Goal: Transaction & Acquisition: Purchase product/service

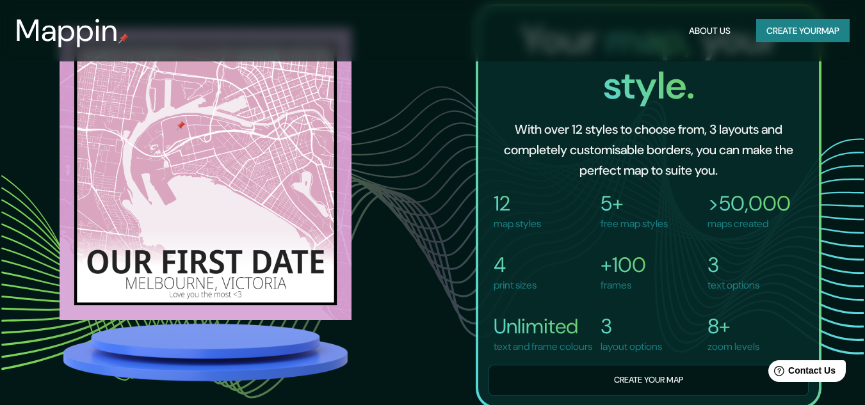
scroll to position [868, 0]
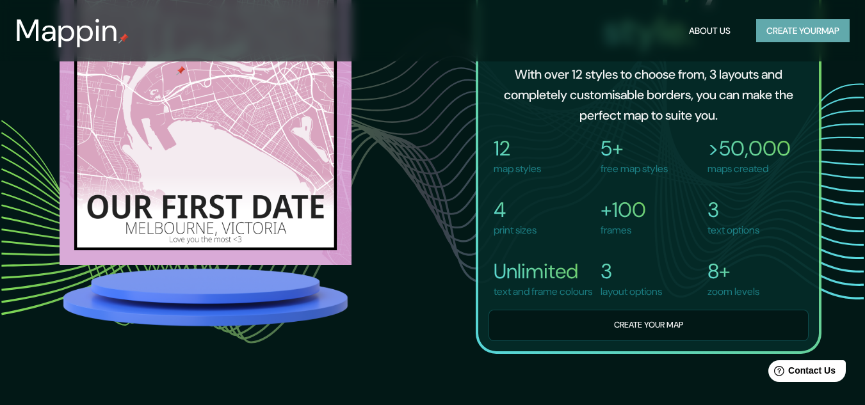
click at [777, 28] on button "Create your map" at bounding box center [802, 31] width 93 height 24
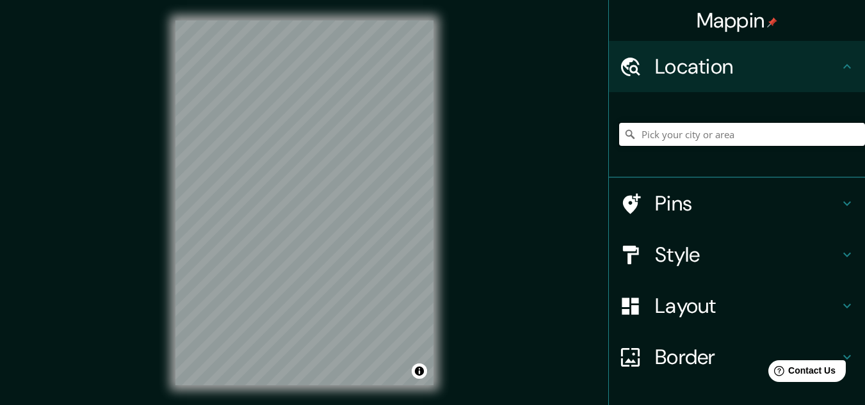
click at [711, 129] on input "Pick your city or area" at bounding box center [742, 134] width 246 height 23
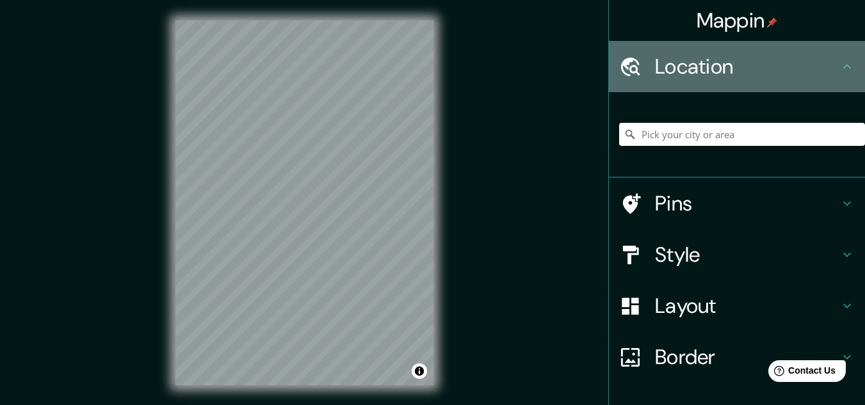
click at [725, 56] on h4 "Location" at bounding box center [747, 67] width 184 height 26
click at [770, 62] on h4 "Location" at bounding box center [747, 67] width 184 height 26
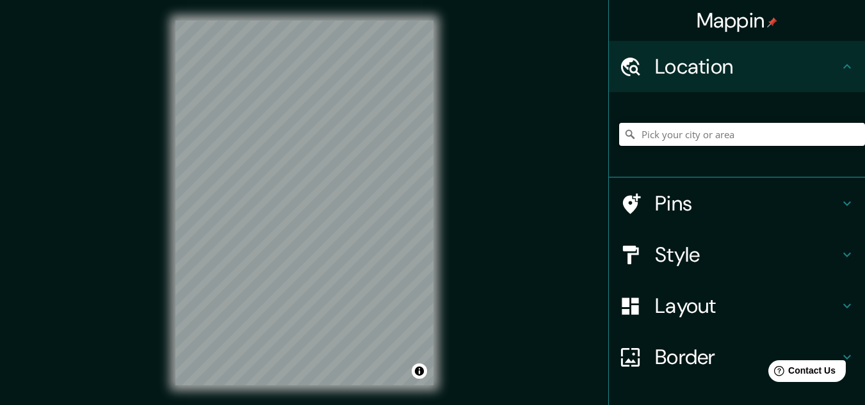
click at [732, 140] on input "Pick your city or area" at bounding box center [742, 134] width 246 height 23
click at [257, 0] on html "Mappin Location [GEOGRAPHIC_DATA][PERSON_NAME], [GEOGRAPHIC_DATA], [GEOGRAPHIC_…" at bounding box center [432, 202] width 865 height 405
click at [664, 134] on input "[GEOGRAPHIC_DATA][PERSON_NAME], [GEOGRAPHIC_DATA], [GEOGRAPHIC_DATA], [GEOGRAPH…" at bounding box center [742, 134] width 246 height 23
click at [792, 137] on input "[GEOGRAPHIC_DATA][PERSON_NAME], [GEOGRAPHIC_DATA], [GEOGRAPHIC_DATA], [GEOGRAPH…" at bounding box center [742, 134] width 246 height 23
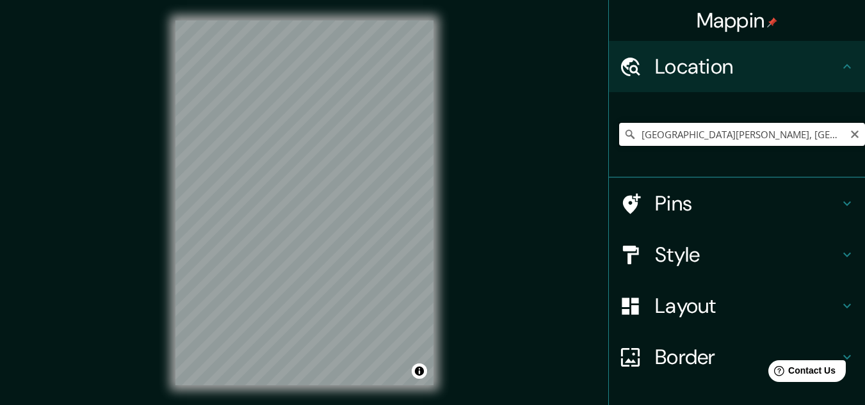
click at [792, 137] on input "[GEOGRAPHIC_DATA][PERSON_NAME], [GEOGRAPHIC_DATA], [GEOGRAPHIC_DATA], [GEOGRAPH…" at bounding box center [742, 134] width 246 height 23
click at [792, 137] on input "ñ" at bounding box center [742, 134] width 246 height 23
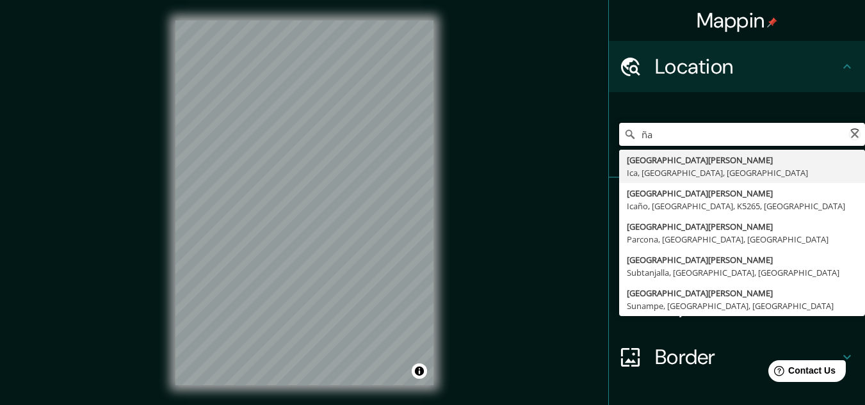
type input "ñ"
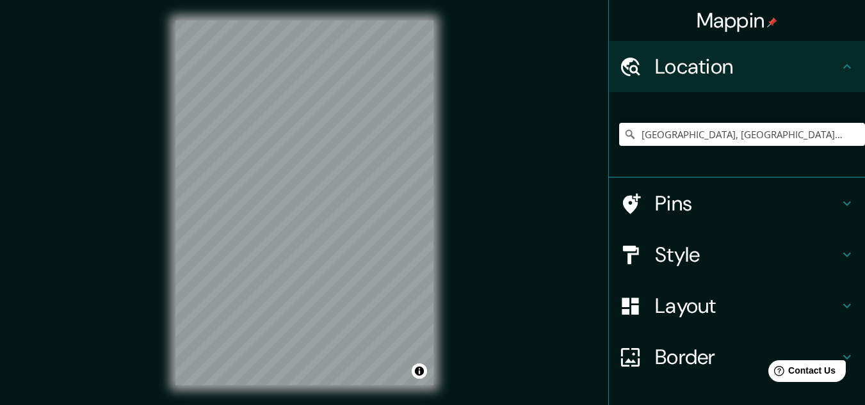
click at [211, 8] on div "© Mapbox © OpenStreetMap Improve this map" at bounding box center [304, 203] width 299 height 406
click at [690, 129] on input "[GEOGRAPHIC_DATA], [GEOGRAPHIC_DATA], [GEOGRAPHIC_DATA], [GEOGRAPHIC_DATA]" at bounding box center [742, 134] width 246 height 23
click at [140, 202] on div "Mappin Location [PERSON_NAME], [GEOGRAPHIC_DATA], [GEOGRAPHIC_DATA], [GEOGRAPHI…" at bounding box center [432, 213] width 865 height 426
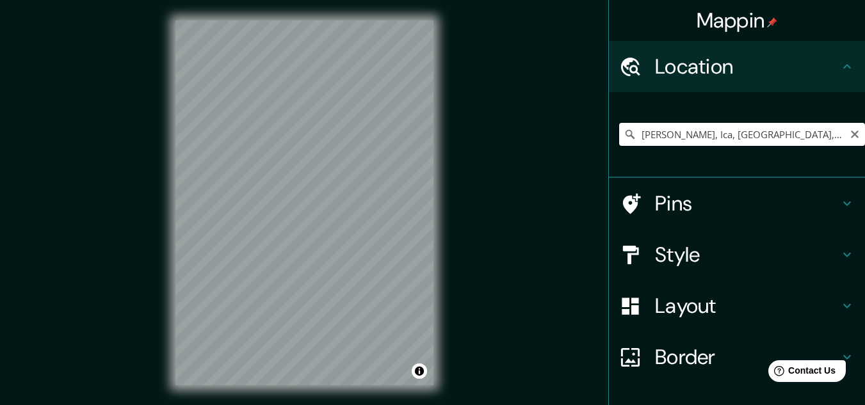
click at [695, 141] on input "[PERSON_NAME], Ica, [GEOGRAPHIC_DATA], [GEOGRAPHIC_DATA]" at bounding box center [742, 134] width 246 height 23
click at [712, 132] on input "[PERSON_NAME], Ica, [GEOGRAPHIC_DATA], [GEOGRAPHIC_DATA]" at bounding box center [742, 134] width 246 height 23
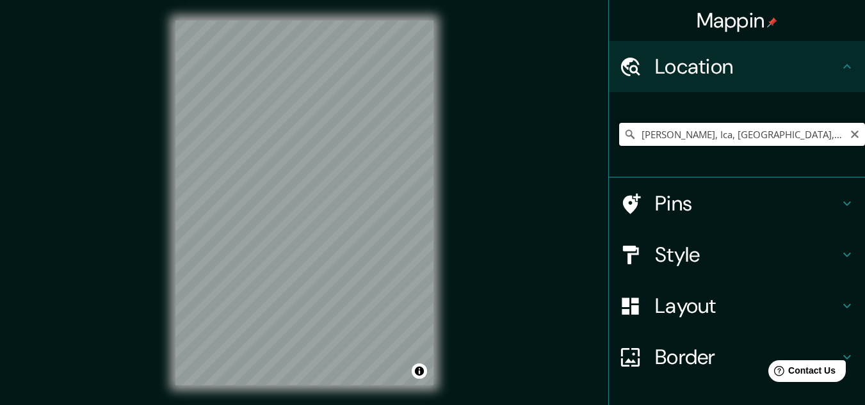
click at [712, 132] on input "[PERSON_NAME], Ica, [GEOGRAPHIC_DATA], [GEOGRAPHIC_DATA]" at bounding box center [742, 134] width 246 height 23
click at [434, 198] on div "© Mapbox © OpenStreetMap Improve this map" at bounding box center [304, 203] width 299 height 406
click at [369, 153] on div "© Mapbox © OpenStreetMap Improve this map" at bounding box center [304, 203] width 299 height 406
drag, startPoint x: 434, startPoint y: 198, endPoint x: 291, endPoint y: 18, distance: 230.6
click at [291, 18] on div "© Mapbox © OpenStreetMap Improve this map" at bounding box center [304, 203] width 299 height 406
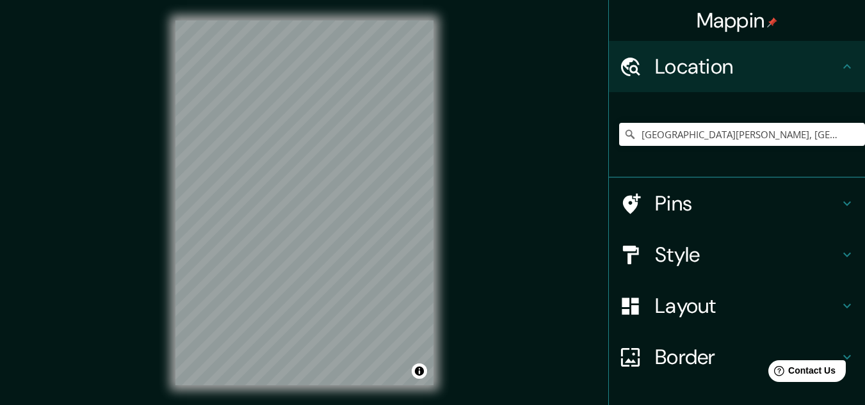
click at [472, 0] on html "Mappin Location [GEOGRAPHIC_DATA][PERSON_NAME], [GEOGRAPHIC_DATA], [GEOGRAPHIC_…" at bounding box center [432, 202] width 865 height 405
click at [715, 141] on input "[GEOGRAPHIC_DATA][PERSON_NAME], [GEOGRAPHIC_DATA], [GEOGRAPHIC_DATA], [GEOGRAPH…" at bounding box center [742, 134] width 246 height 23
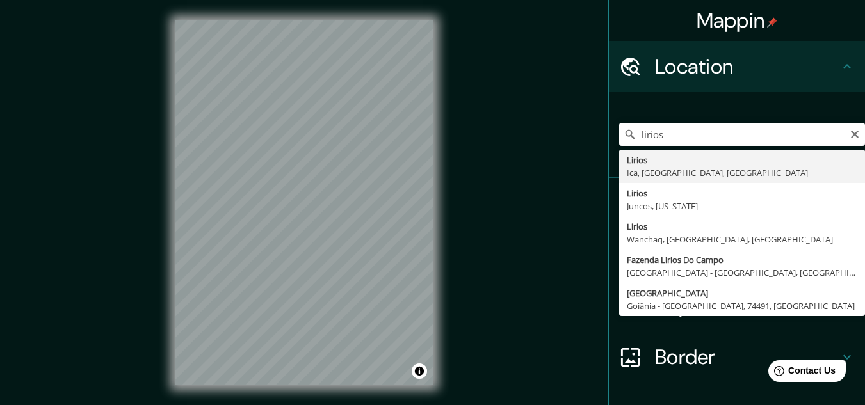
type input "Lirios, [GEOGRAPHIC_DATA], Departamento de Ica, [GEOGRAPHIC_DATA]"
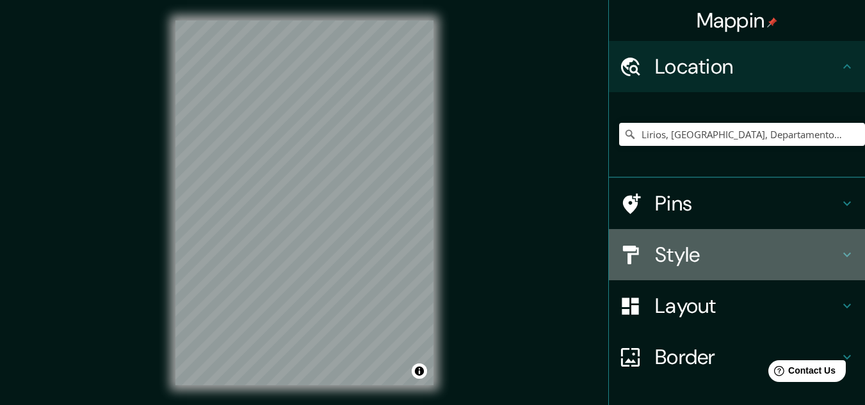
click at [720, 259] on h4 "Style" at bounding box center [747, 255] width 184 height 26
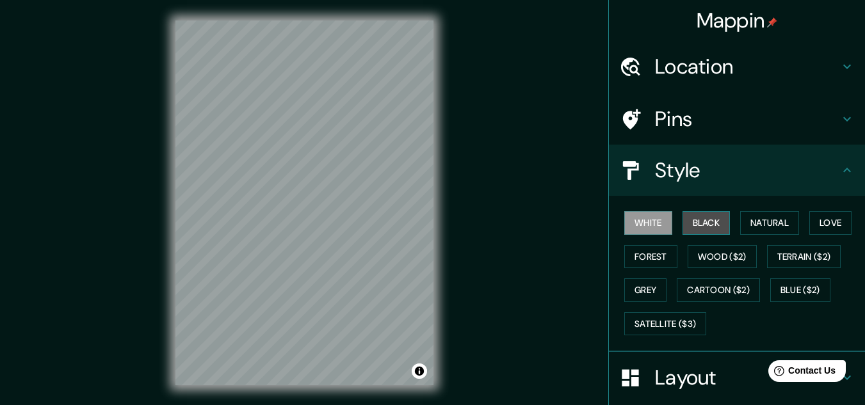
click at [703, 213] on button "Black" at bounding box center [706, 223] width 48 height 24
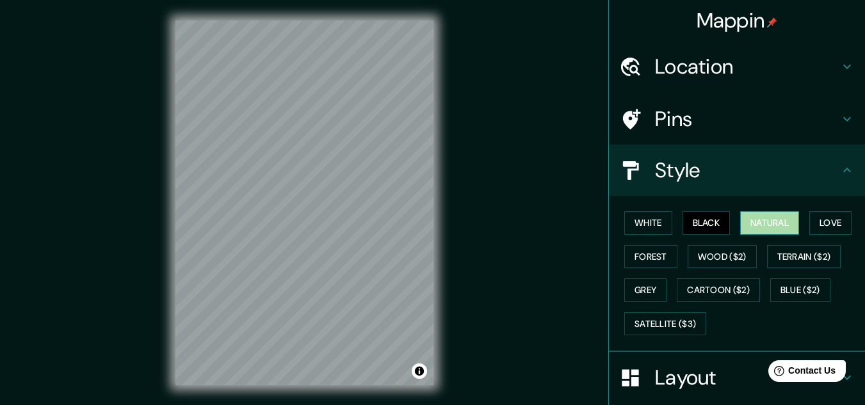
click at [770, 230] on button "Natural" at bounding box center [769, 223] width 59 height 24
click at [830, 229] on button "Love" at bounding box center [830, 223] width 42 height 24
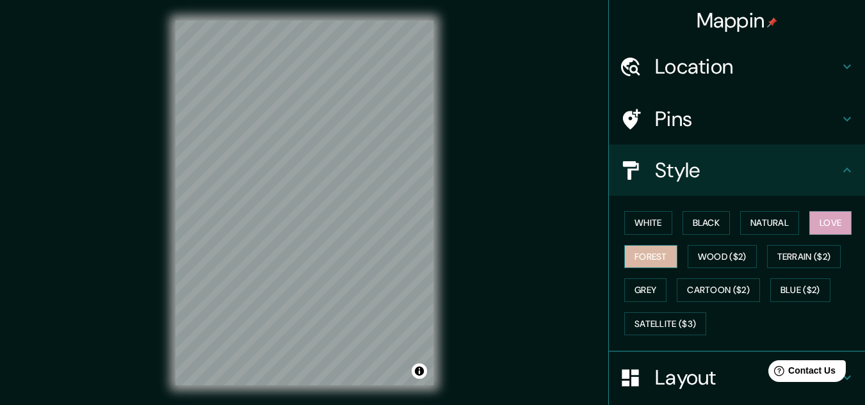
click at [643, 266] on button "Forest" at bounding box center [650, 257] width 53 height 24
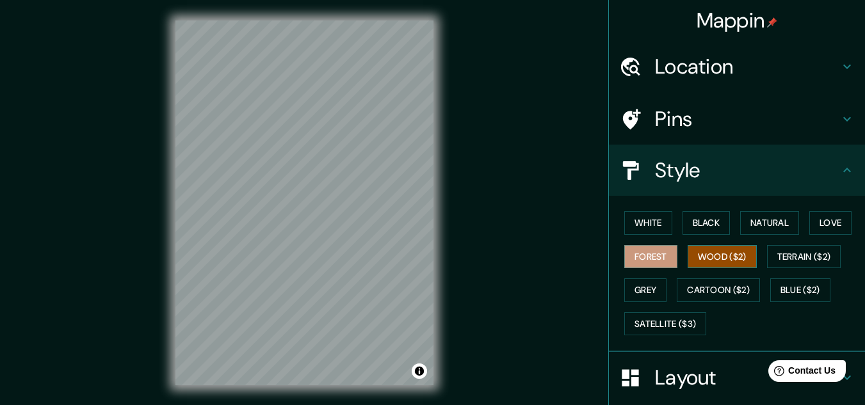
click at [726, 261] on button "Wood ($2)" at bounding box center [722, 257] width 69 height 24
click at [808, 261] on button "Terrain ($2)" at bounding box center [804, 257] width 74 height 24
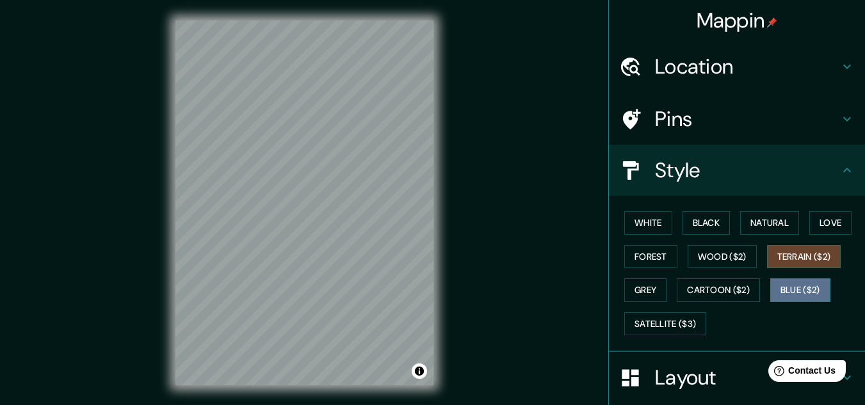
click at [809, 296] on button "Blue ($2)" at bounding box center [800, 291] width 60 height 24
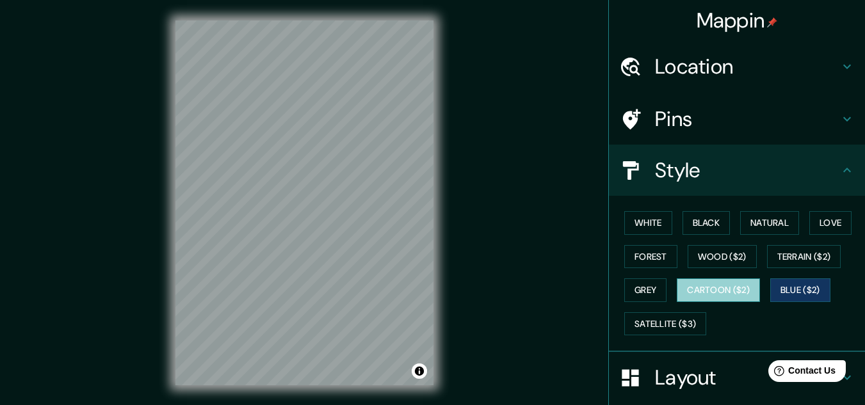
click at [738, 293] on button "Cartoon ($2)" at bounding box center [718, 291] width 83 height 24
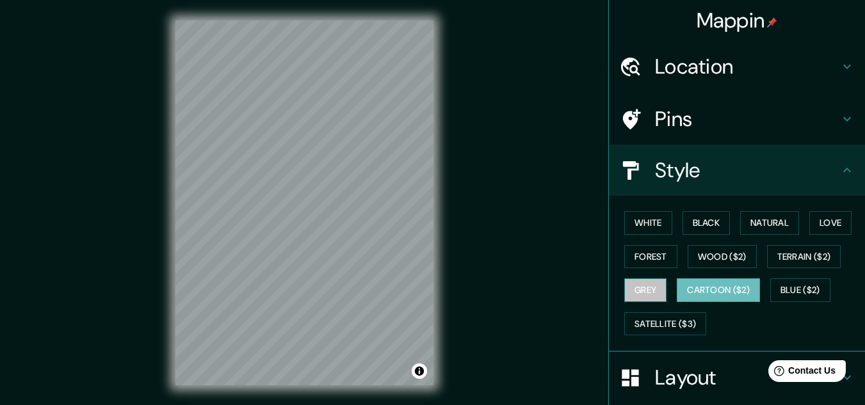
click at [650, 296] on button "Grey" at bounding box center [645, 291] width 42 height 24
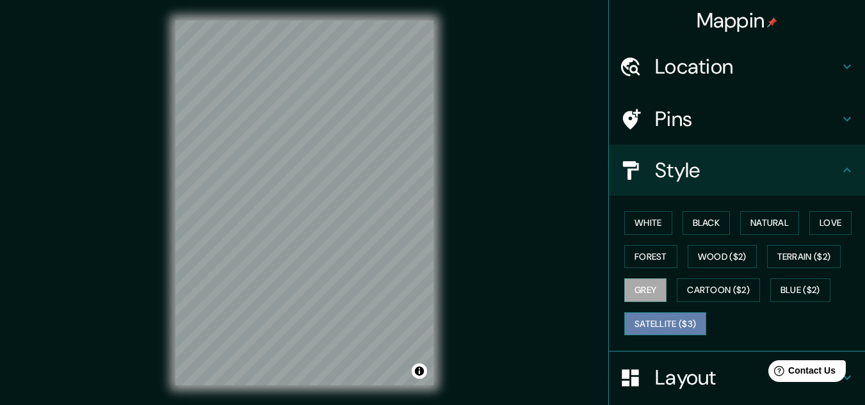
click at [677, 331] on button "Satellite ($3)" at bounding box center [665, 324] width 82 height 24
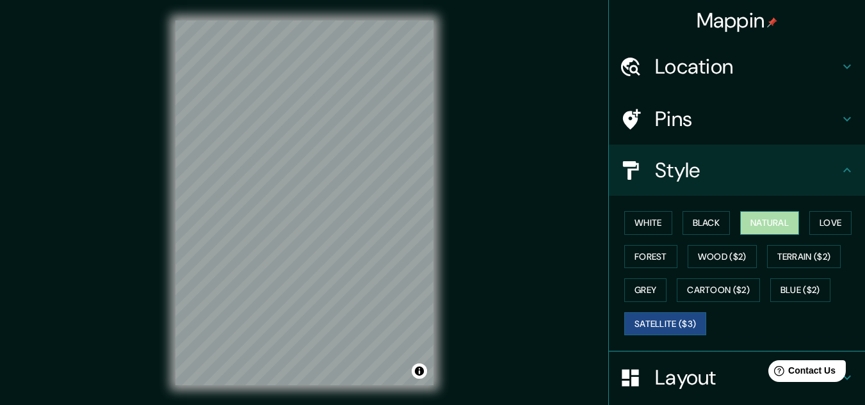
click at [775, 216] on button "Natural" at bounding box center [769, 223] width 59 height 24
click at [655, 323] on button "Satellite ($3)" at bounding box center [665, 324] width 82 height 24
click at [750, 230] on button "Natural" at bounding box center [769, 223] width 59 height 24
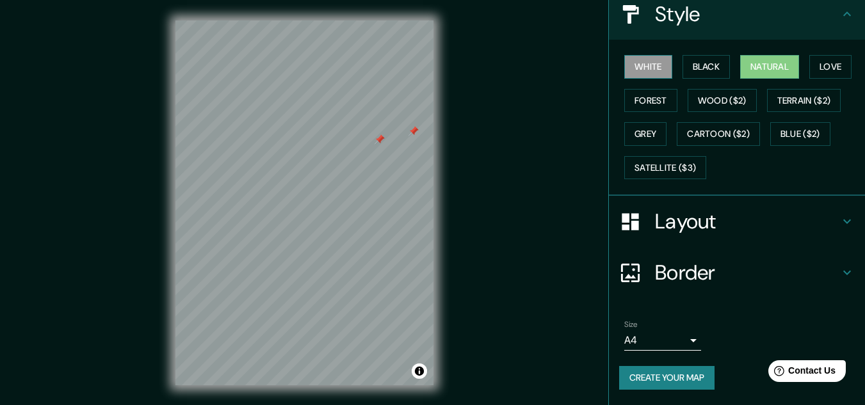
scroll to position [21, 0]
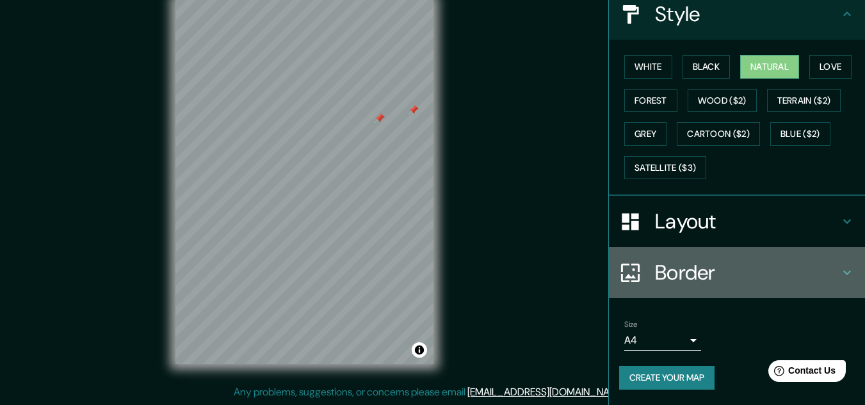
click at [676, 283] on h4 "Border" at bounding box center [747, 273] width 184 height 26
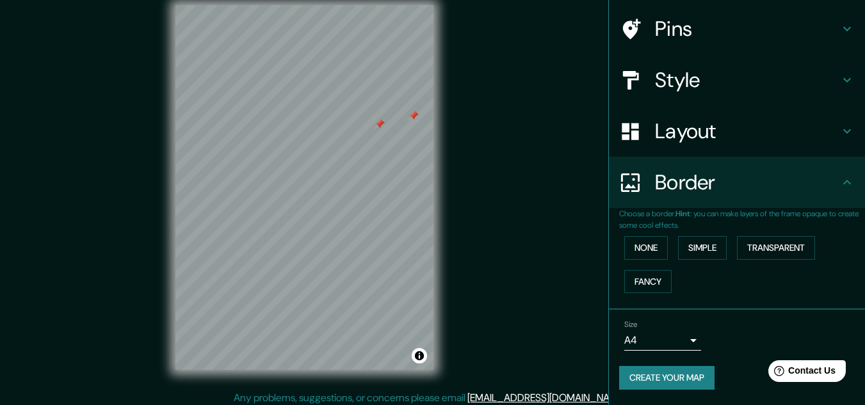
scroll to position [15, 0]
click at [648, 251] on button "None" at bounding box center [646, 248] width 44 height 24
click at [701, 254] on button "Simple" at bounding box center [702, 248] width 49 height 24
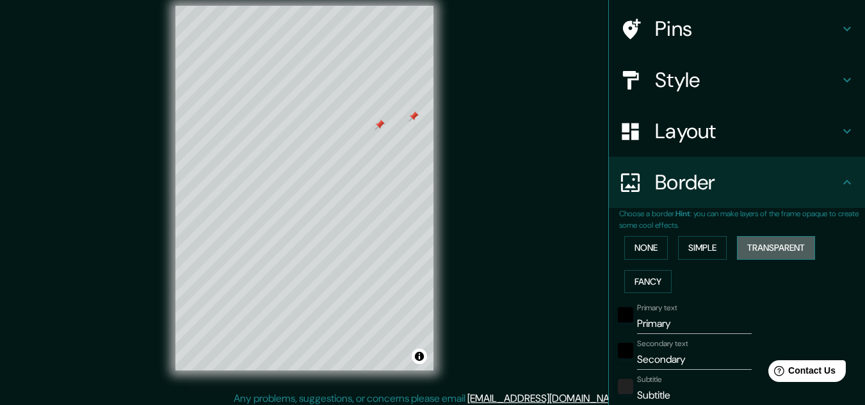
click at [770, 253] on button "Transparent" at bounding box center [776, 248] width 78 height 24
click at [645, 279] on button "Fancy" at bounding box center [647, 282] width 47 height 24
click at [631, 249] on button "None" at bounding box center [646, 248] width 44 height 24
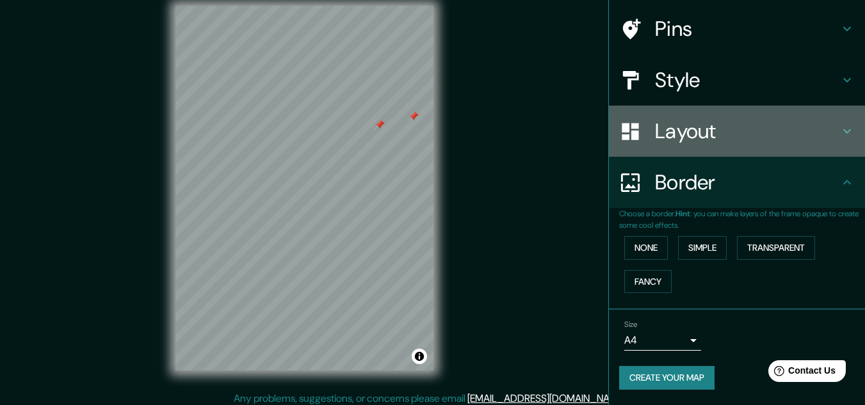
click at [676, 129] on h4 "Layout" at bounding box center [747, 131] width 184 height 26
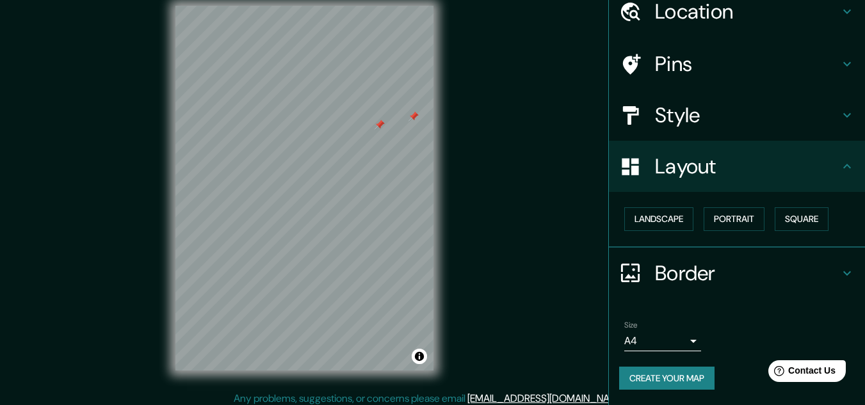
scroll to position [55, 0]
click at [734, 212] on button "Portrait" at bounding box center [734, 219] width 61 height 24
click at [802, 214] on button "Square" at bounding box center [802, 219] width 54 height 24
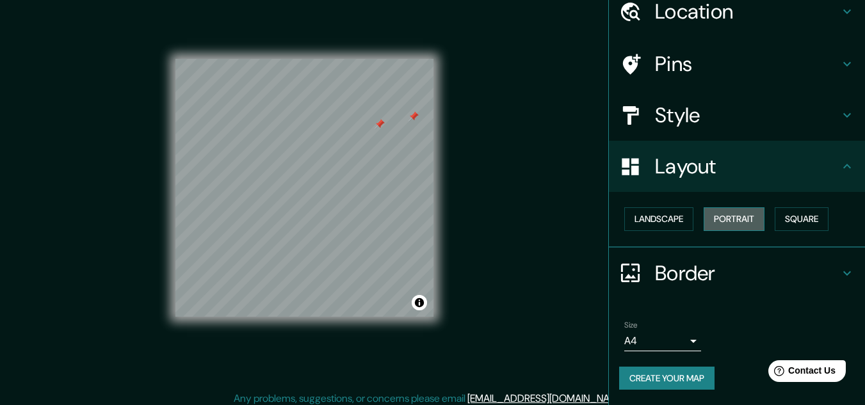
click at [725, 213] on button "Portrait" at bounding box center [734, 219] width 61 height 24
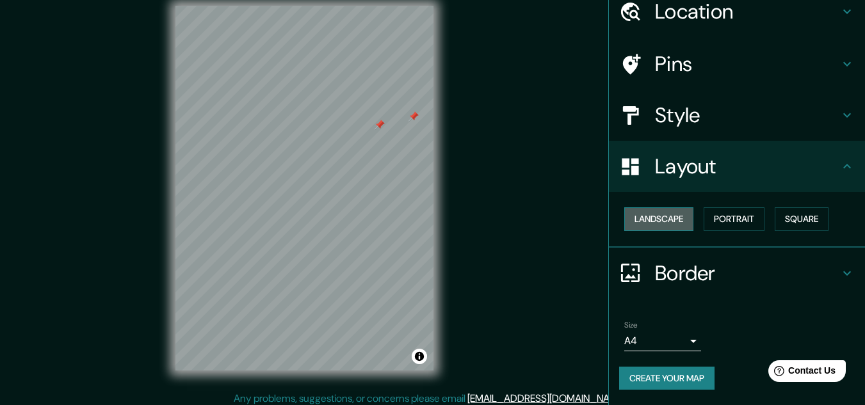
click at [654, 214] on button "Landscape" at bounding box center [658, 219] width 69 height 24
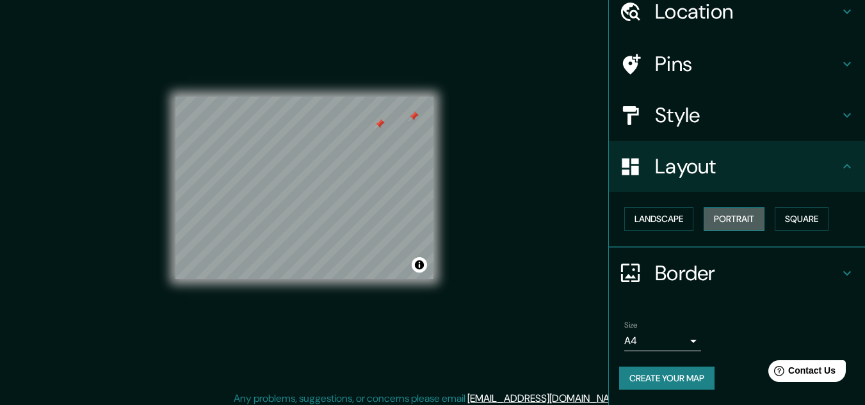
click at [707, 225] on button "Portrait" at bounding box center [734, 219] width 61 height 24
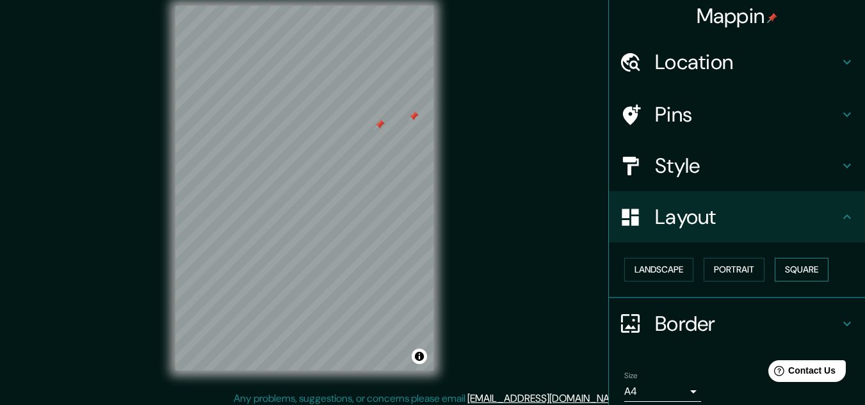
scroll to position [0, 0]
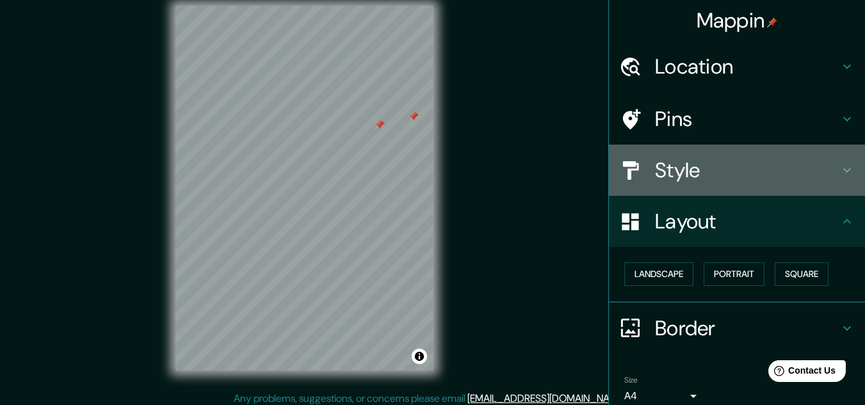
click at [739, 171] on h4 "Style" at bounding box center [747, 170] width 184 height 26
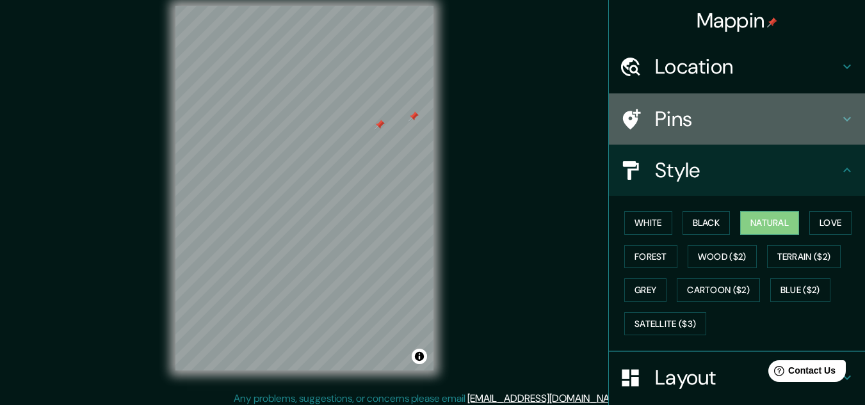
click at [691, 134] on div "Pins" at bounding box center [737, 118] width 256 height 51
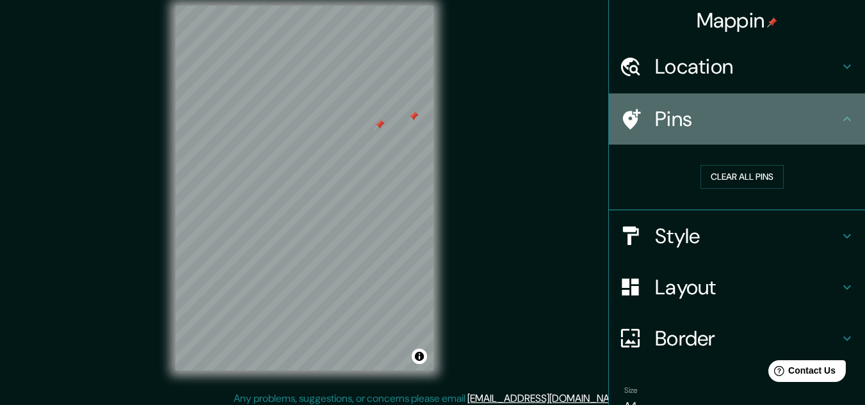
click at [691, 134] on div "Pins" at bounding box center [737, 118] width 256 height 51
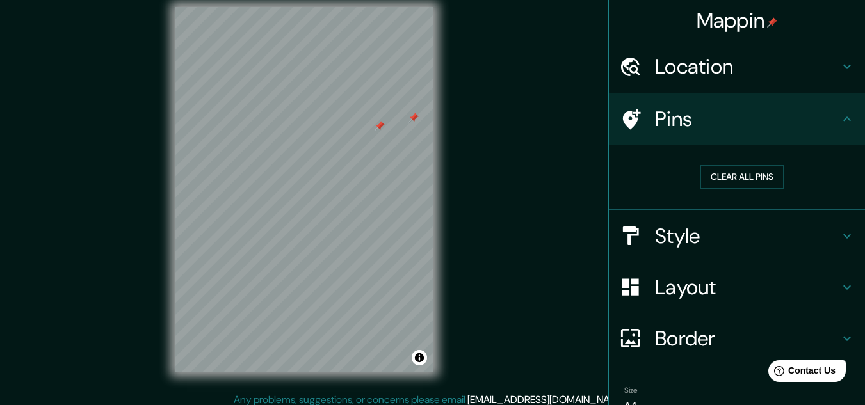
scroll to position [12, 0]
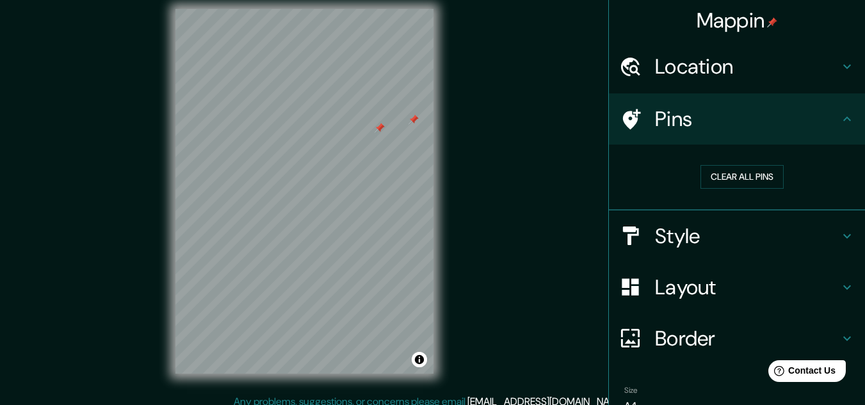
click at [399, 179] on div "© Mapbox © OpenStreetMap Improve this map" at bounding box center [304, 191] width 299 height 406
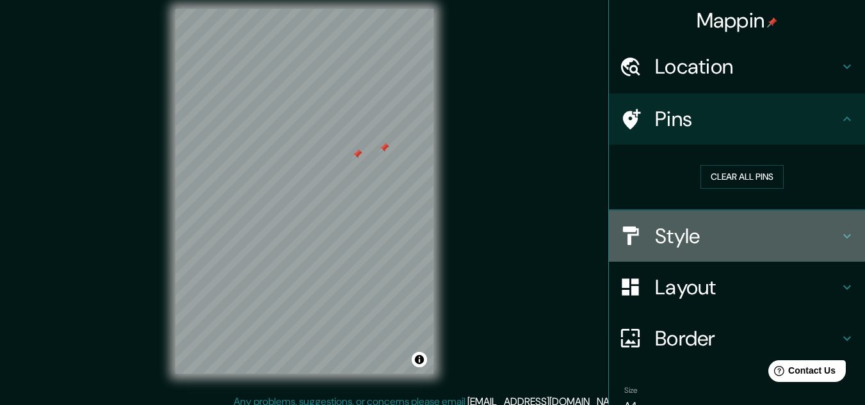
click at [694, 243] on h4 "Style" at bounding box center [747, 236] width 184 height 26
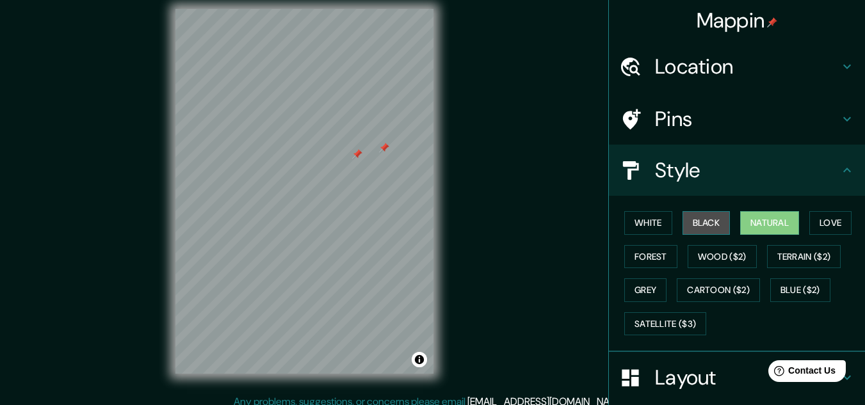
click at [698, 225] on button "Black" at bounding box center [706, 223] width 48 height 24
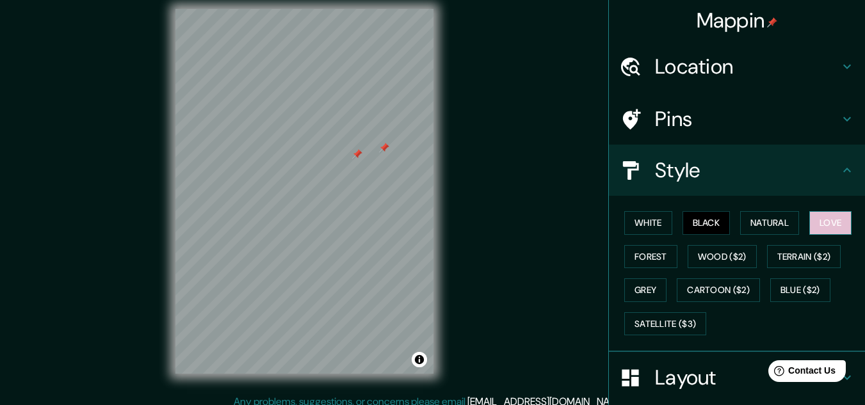
click at [815, 224] on button "Love" at bounding box center [830, 223] width 42 height 24
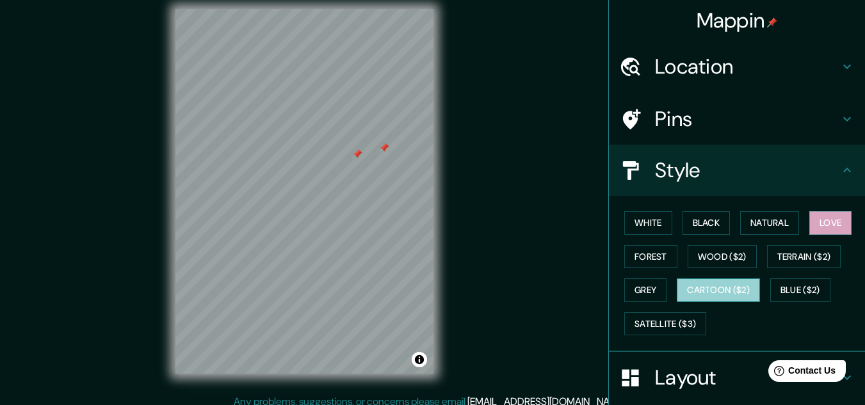
click at [702, 298] on button "Cartoon ($2)" at bounding box center [718, 291] width 83 height 24
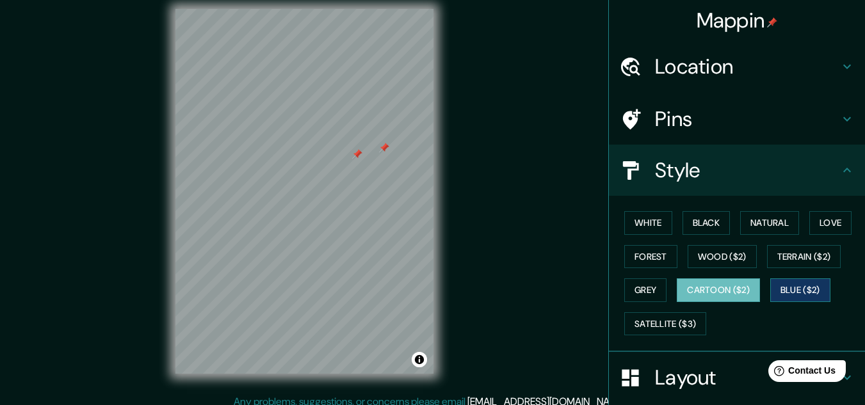
drag, startPoint x: 791, startPoint y: 305, endPoint x: 789, endPoint y: 296, distance: 9.8
click at [789, 296] on div "White Black Natural Love Forest Wood ($2) Terrain ($2) Grey Cartoon ($2) Blue (…" at bounding box center [742, 273] width 246 height 134
click at [789, 296] on button "Blue ($2)" at bounding box center [800, 291] width 60 height 24
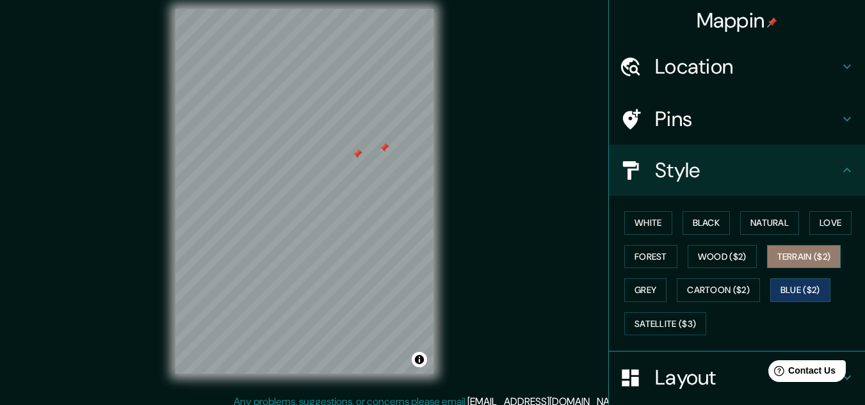
click at [788, 261] on button "Terrain ($2)" at bounding box center [804, 257] width 74 height 24
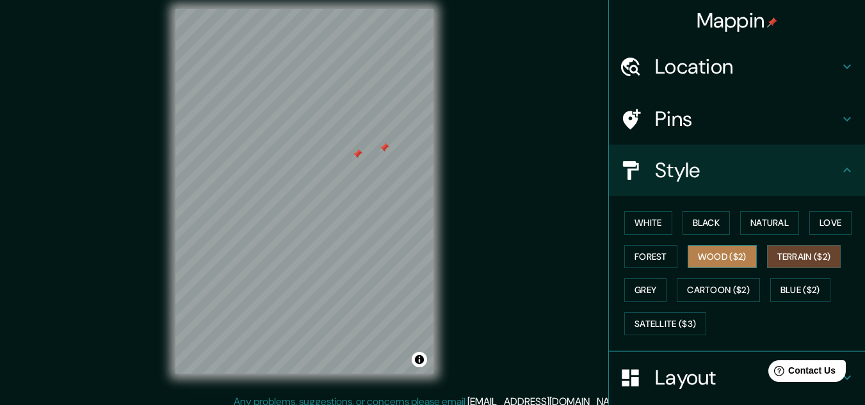
click at [721, 257] on button "Wood ($2)" at bounding box center [722, 257] width 69 height 24
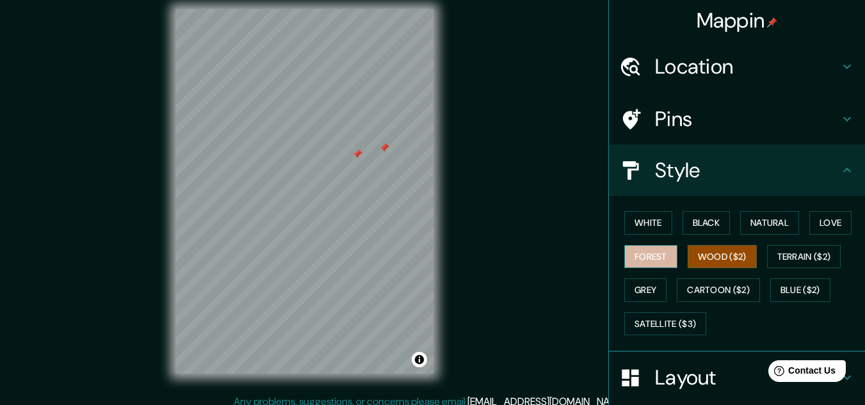
click at [658, 252] on button "Forest" at bounding box center [650, 257] width 53 height 24
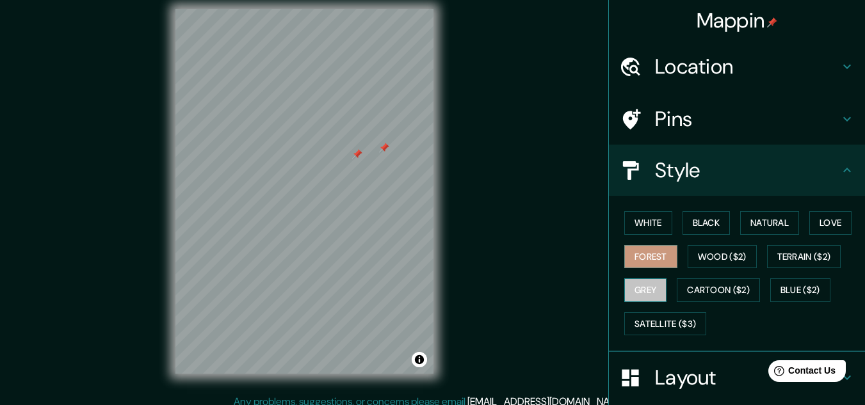
click at [640, 293] on button "Grey" at bounding box center [645, 291] width 42 height 24
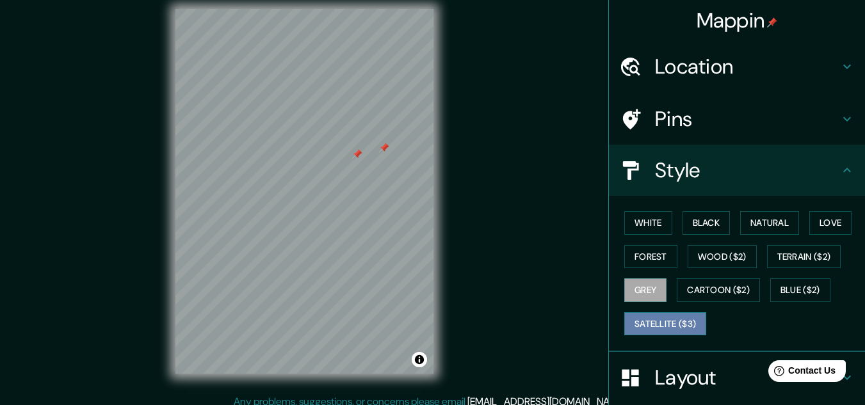
click at [666, 320] on button "Satellite ($3)" at bounding box center [665, 324] width 82 height 24
